Goal: Contribute content

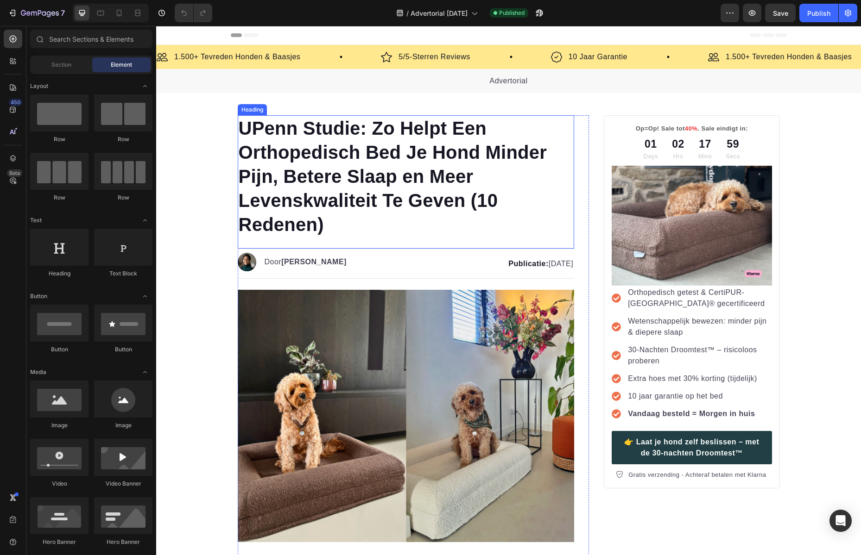
click at [357, 128] on h1 "UPenn Studie: Zo Helpt Een Orthopedisch Bed Je Hond Minder Pijn, Betere Slaap e…" at bounding box center [406, 176] width 337 height 122
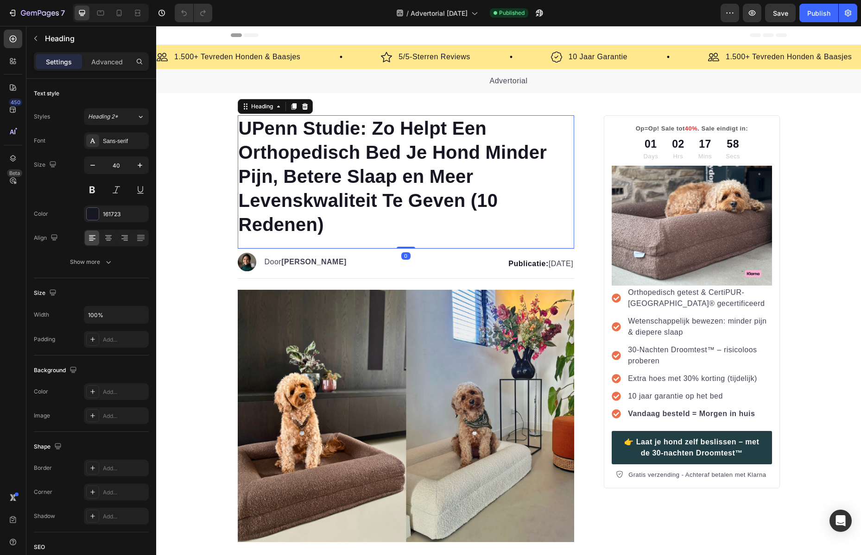
click at [362, 126] on h1 "UPenn Studie: Zo Helpt Een Orthopedisch Bed Je Hond Minder Pijn, Betere Slaap e…" at bounding box center [406, 176] width 337 height 122
click at [366, 124] on p "UPenn Studie: Zo Helpt Een Orthopedisch Bed Je Hond Minder Pijn, Betere Slaap e…" at bounding box center [406, 176] width 335 height 120
click at [368, 124] on p "UPenn Studie: Zo Helpt Een Orthopedisch Bed Je Hond Minder Pijn, Betere Slaap e…" at bounding box center [406, 176] width 335 height 120
click at [399, 149] on p "UPenn Studie: Zo Helpt Een Orthopedisch Bed Je Hond Minder Pijn, Betere Slaap e…" at bounding box center [406, 176] width 335 height 120
click at [459, 201] on p "UPenn Studie: Zo Helpt Een Orthopedisch Bed Je Hond Minder Pijn, Betere Slaap e…" at bounding box center [406, 176] width 335 height 120
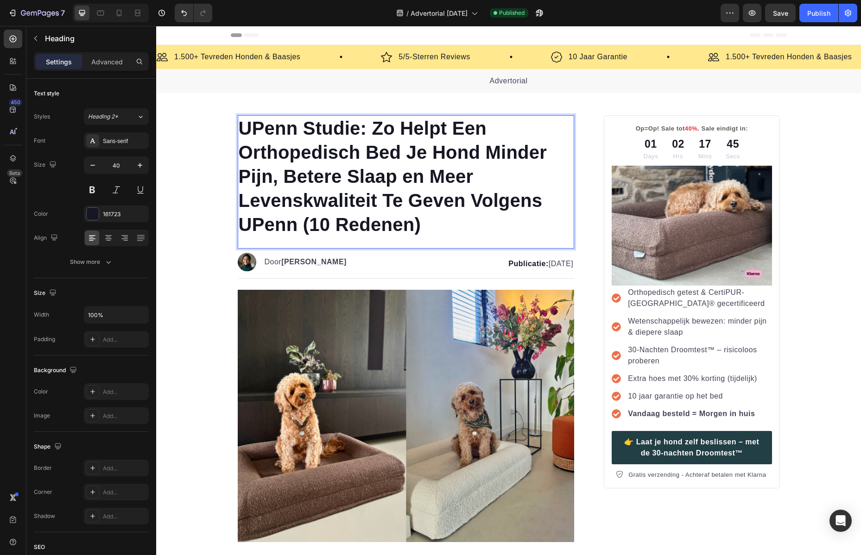
click at [358, 129] on p "UPenn Studie: Zo Helpt Een Orthopedisch Bed Je Hond Minder Pijn, Betere Slaap e…" at bounding box center [406, 176] width 335 height 120
drag, startPoint x: 365, startPoint y: 127, endPoint x: 236, endPoint y: 130, distance: 129.2
click at [239, 130] on p "UPenn Studie: Zo Helpt Een Orthopedisch Bed Je Hond Minder Pijn, Betere Slaap e…" at bounding box center [406, 176] width 335 height 120
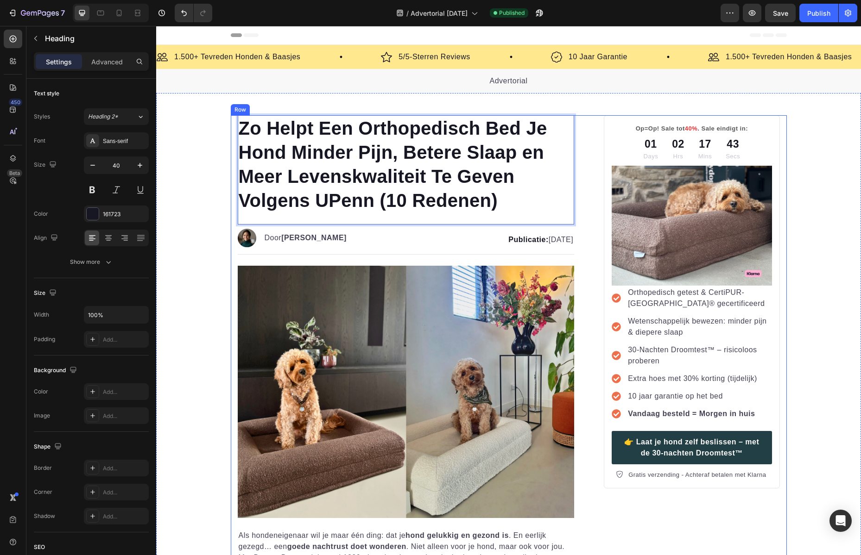
scroll to position [251, 0]
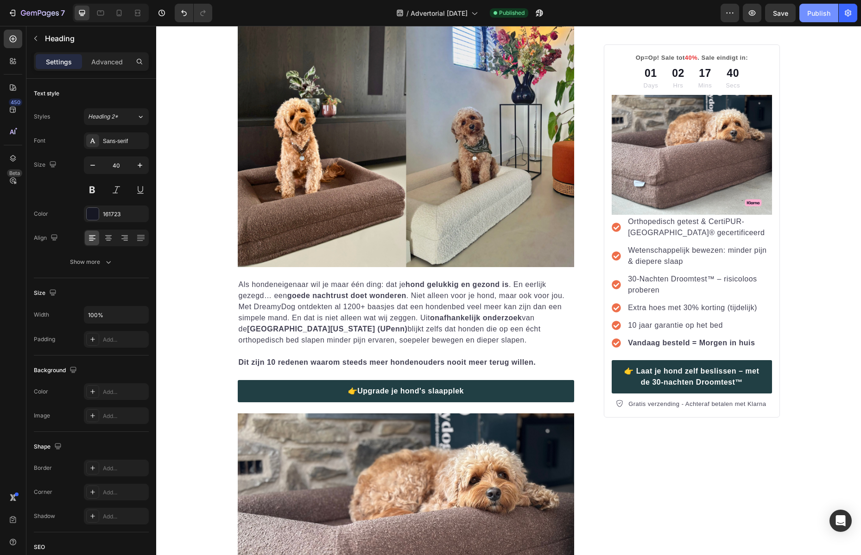
click at [818, 21] on button "Publish" at bounding box center [818, 13] width 39 height 19
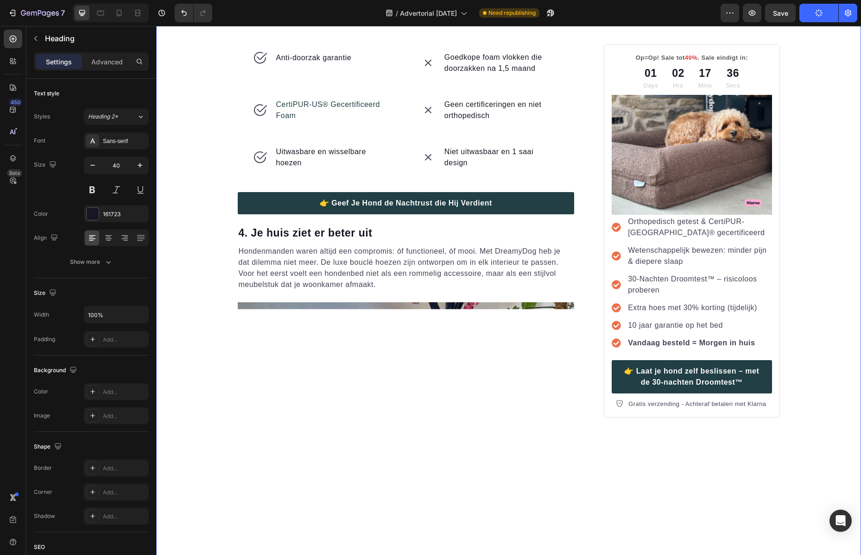
scroll to position [901, 0]
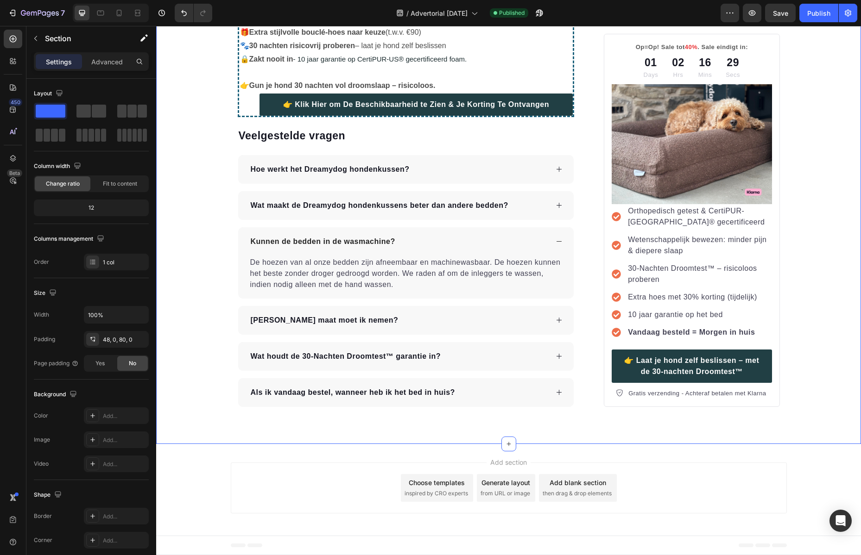
scroll to position [3232, 0]
click at [816, 15] on div "Publish" at bounding box center [818, 13] width 23 height 10
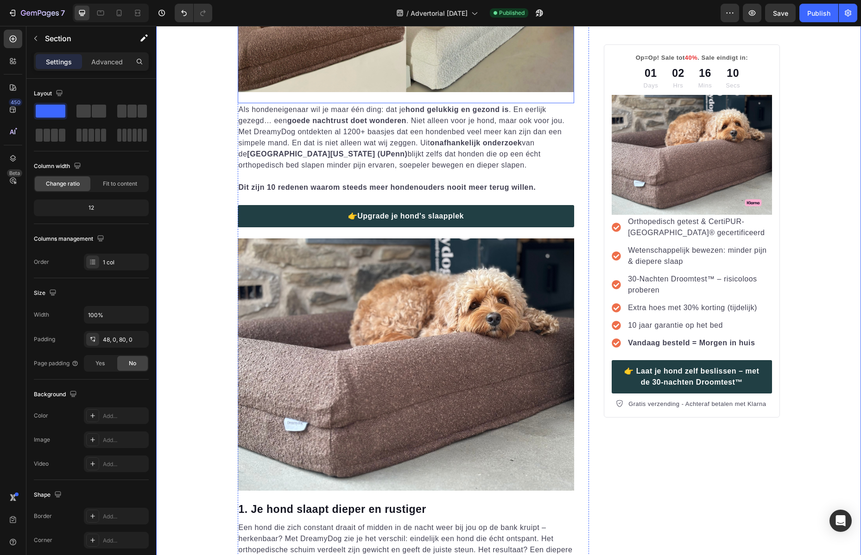
scroll to position [0, 0]
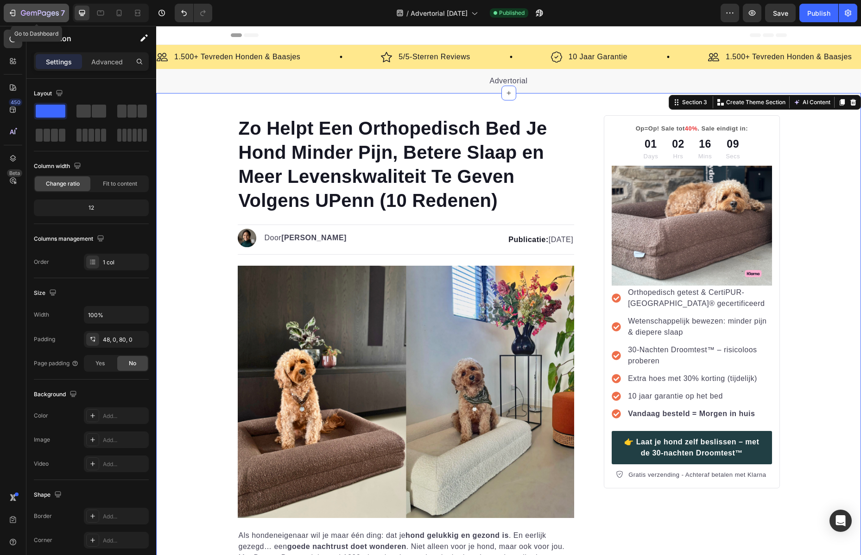
click at [8, 8] on icon "button" at bounding box center [12, 12] width 9 height 9
